Goal: Information Seeking & Learning: Learn about a topic

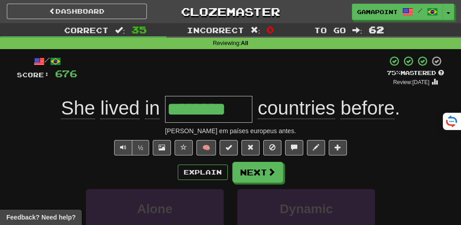
click at [201, 70] on div "+ 12" at bounding box center [232, 70] width 310 height 31
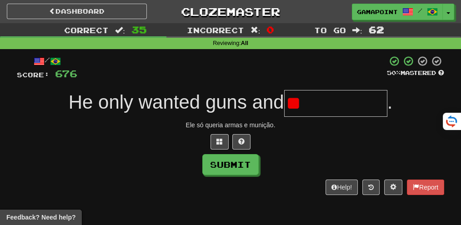
type input "*"
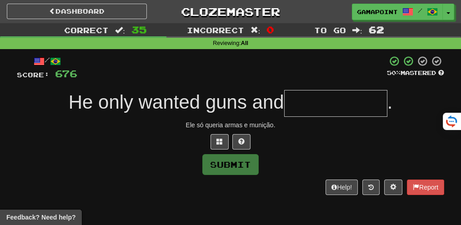
type input "*"
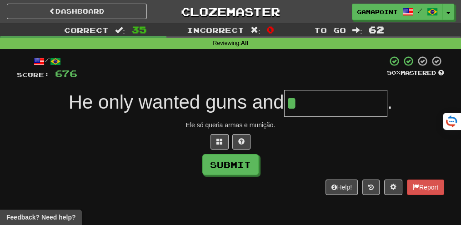
click at [260, 127] on div "Ele só queria armas e munição." at bounding box center [230, 125] width 427 height 9
click at [314, 123] on div "Ele só queria armas e munição." at bounding box center [230, 125] width 427 height 9
click at [333, 91] on input "*" at bounding box center [335, 103] width 103 height 27
type input "**********"
